Goal: Task Accomplishment & Management: Use online tool/utility

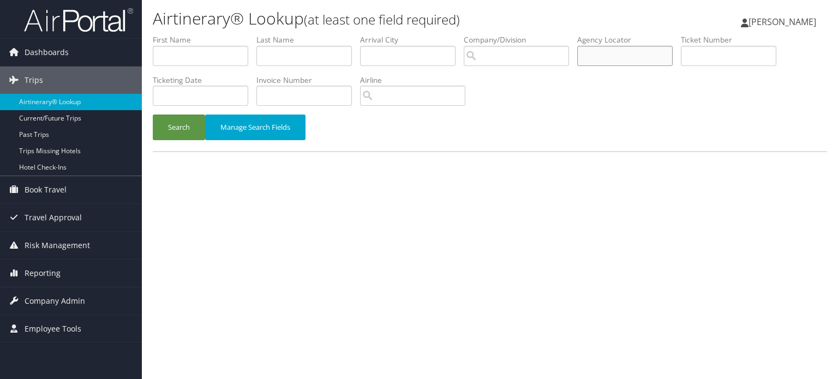
click at [651, 59] on input "text" at bounding box center [626, 56] width 96 height 20
paste input "DNGQH7"
click at [170, 116] on button "Search" at bounding box center [179, 128] width 52 height 26
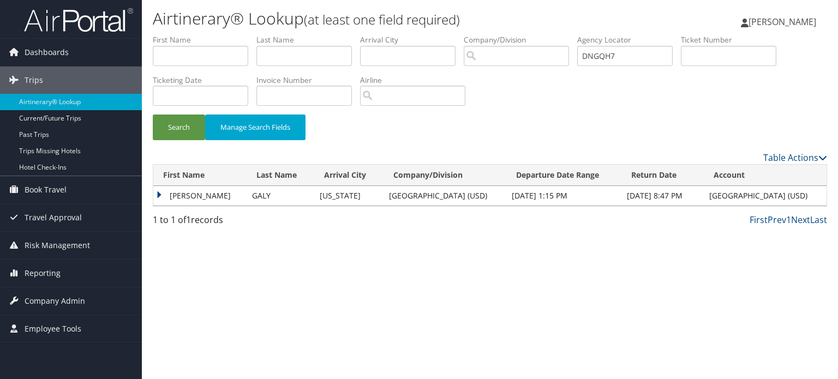
click at [199, 196] on td "AUSTIN PHELPS" at bounding box center [199, 196] width 93 height 20
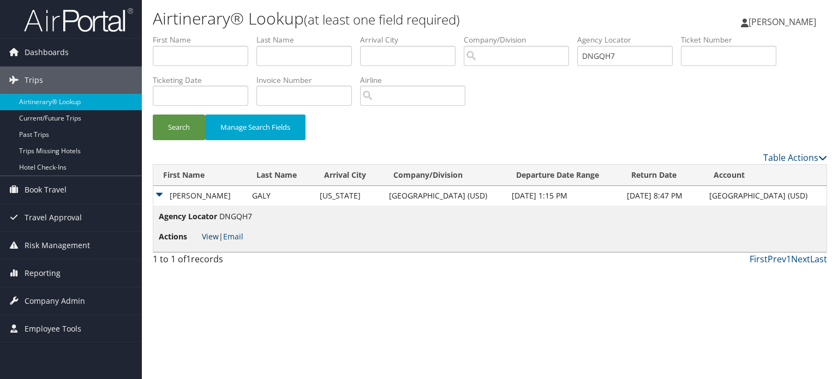
click at [207, 239] on link "View" at bounding box center [210, 236] width 17 height 10
click at [175, 120] on button "Search" at bounding box center [179, 128] width 52 height 26
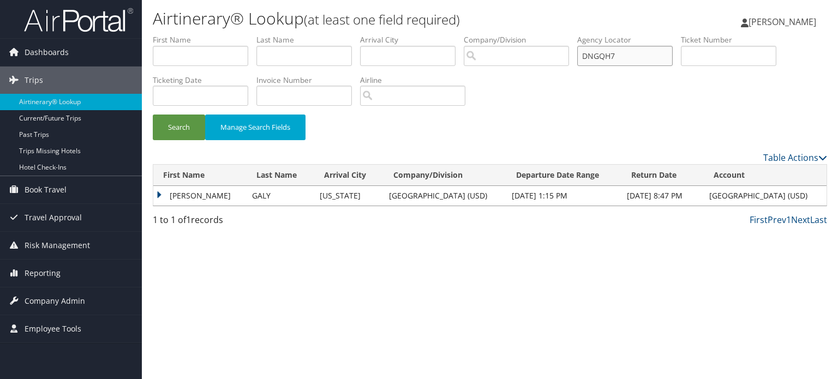
drag, startPoint x: 666, startPoint y: 59, endPoint x: 480, endPoint y: 63, distance: 185.6
click at [485, 34] on ul "First Name Last Name Departure City Arrival City Company/Division Airport/City …" at bounding box center [490, 34] width 675 height 0
paste input "LN3SV"
type input "DLN3SV"
click at [181, 129] on button "Search" at bounding box center [179, 128] width 52 height 26
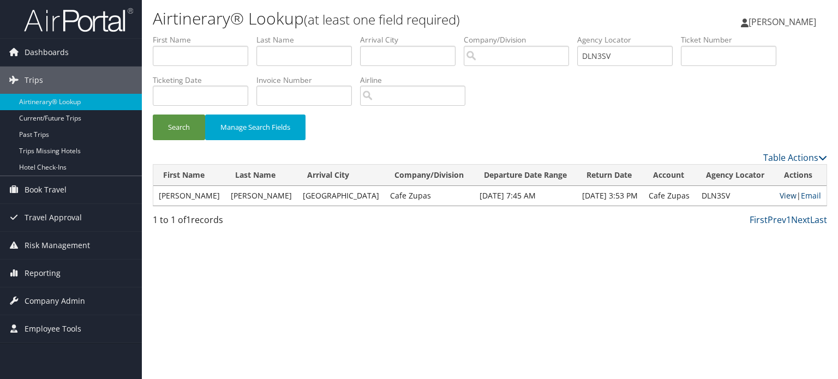
click at [788, 199] on link "View" at bounding box center [788, 196] width 17 height 10
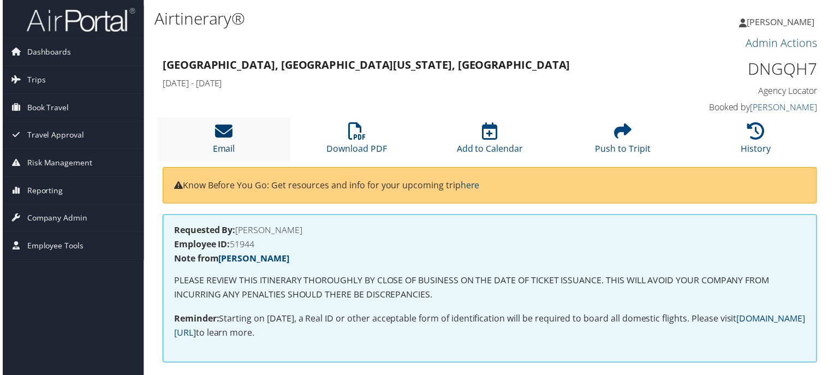
click at [218, 137] on icon at bounding box center [222, 131] width 17 height 17
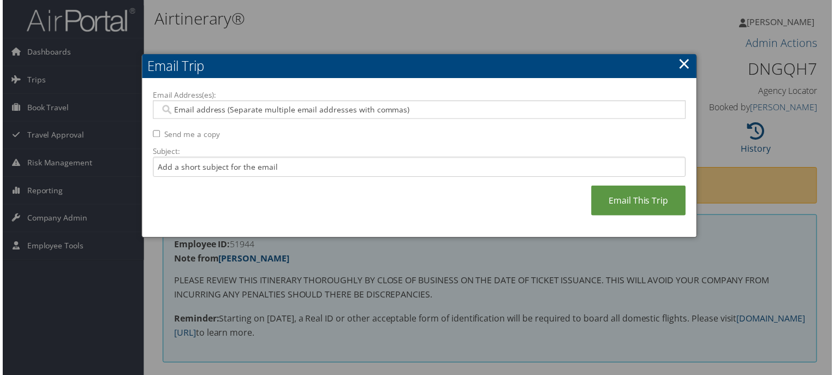
click at [345, 112] on input "Email Address(es):" at bounding box center [419, 110] width 522 height 11
paste input "AUSTINGALY@SANDIEGO.EDU"
type input "AUSTINGALY@SANDIEGO.EDU"
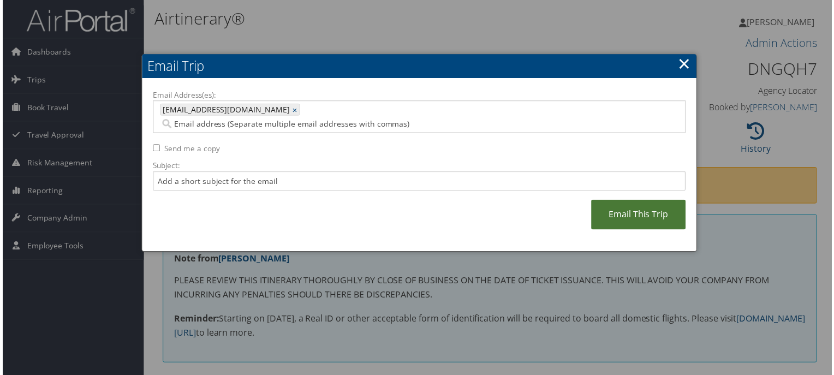
click at [611, 209] on link "Email This Trip" at bounding box center [639, 216] width 95 height 30
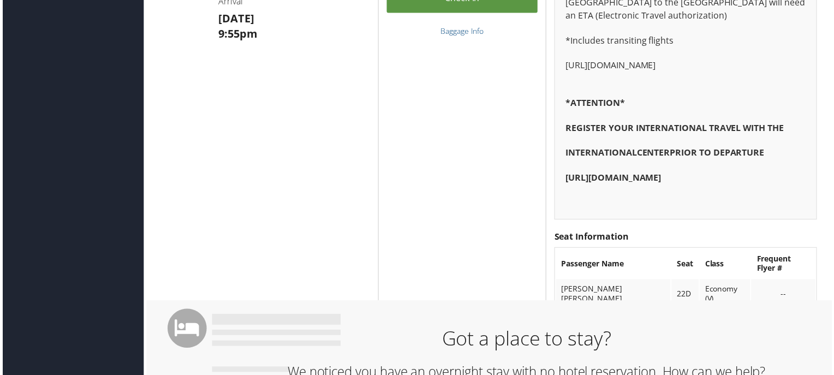
scroll to position [257, 0]
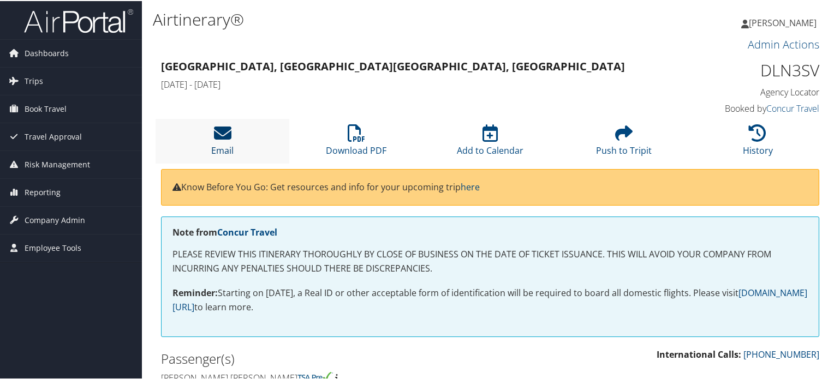
click at [225, 127] on icon at bounding box center [222, 131] width 17 height 17
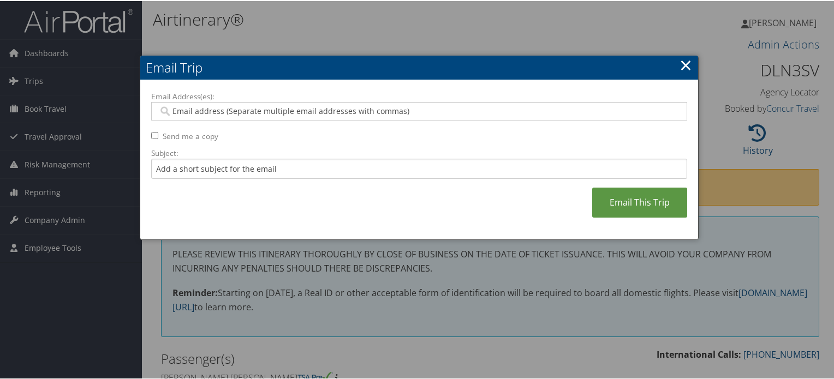
click at [285, 104] on div at bounding box center [419, 110] width 536 height 19
paste input "[EMAIL_ADDRESS][DOMAIN_NAME]"
type input "[EMAIL_ADDRESS][DOMAIN_NAME]"
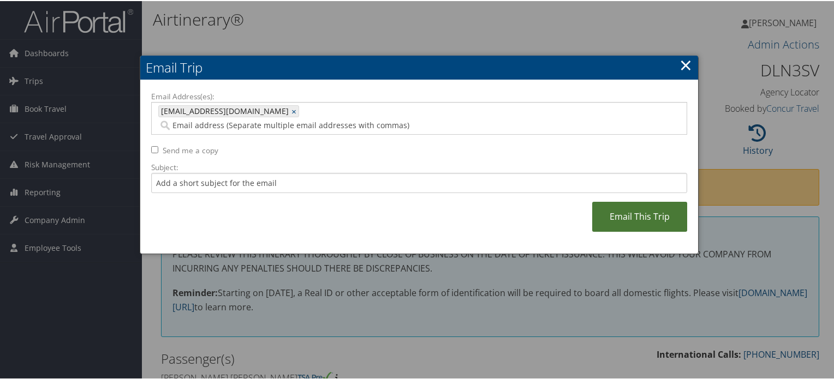
click at [662, 207] on link "Email This Trip" at bounding box center [639, 216] width 95 height 30
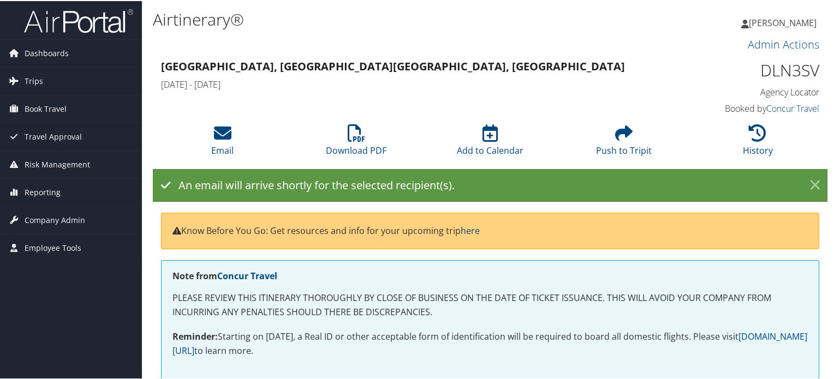
click at [817, 185] on link "×" at bounding box center [815, 185] width 19 height 22
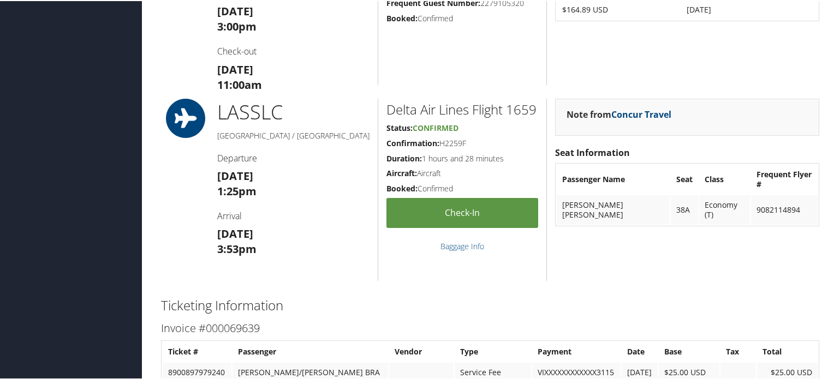
scroll to position [1264, 0]
